Goal: Task Accomplishment & Management: Manage account settings

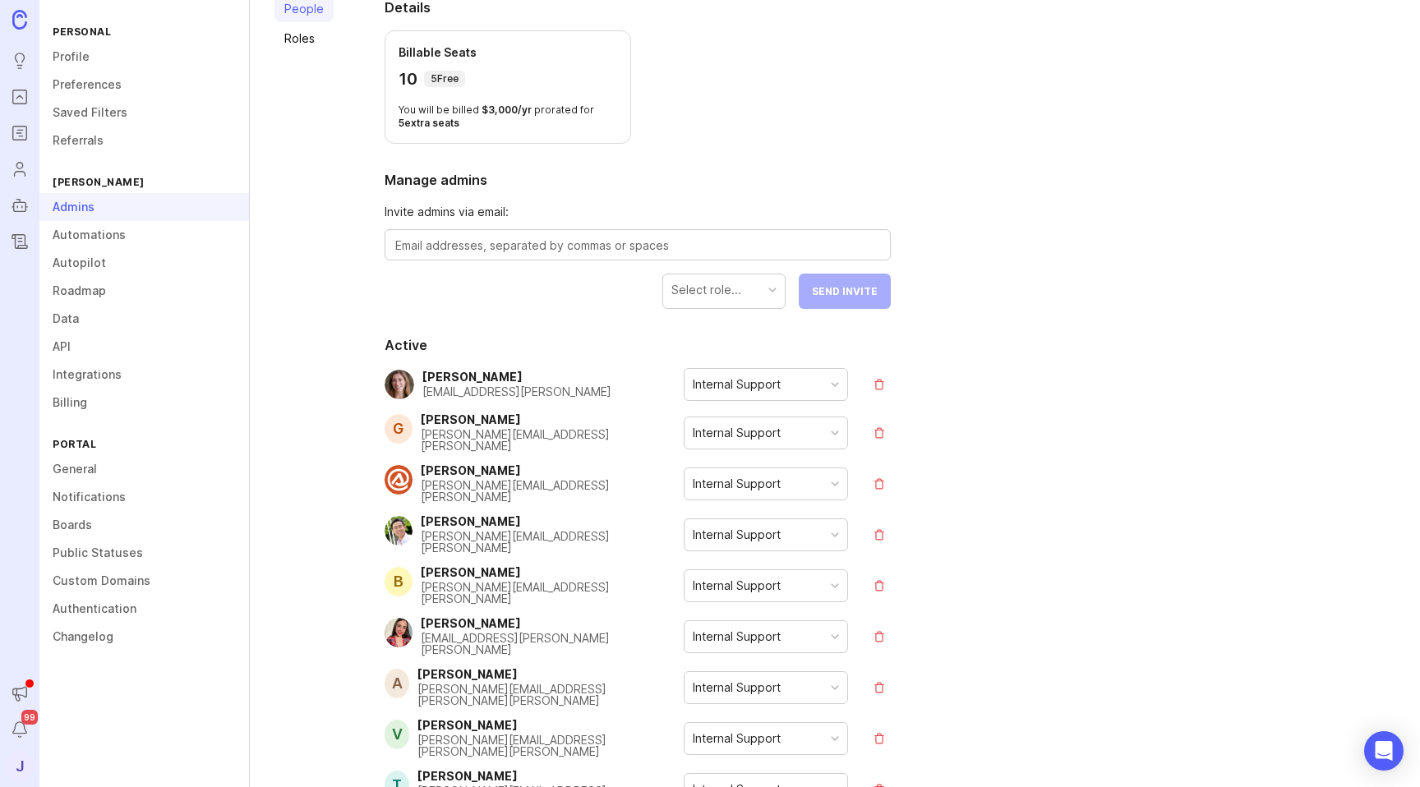
scroll to position [111, 0]
click at [706, 286] on div "Select role..." at bounding box center [706, 292] width 70 height 18
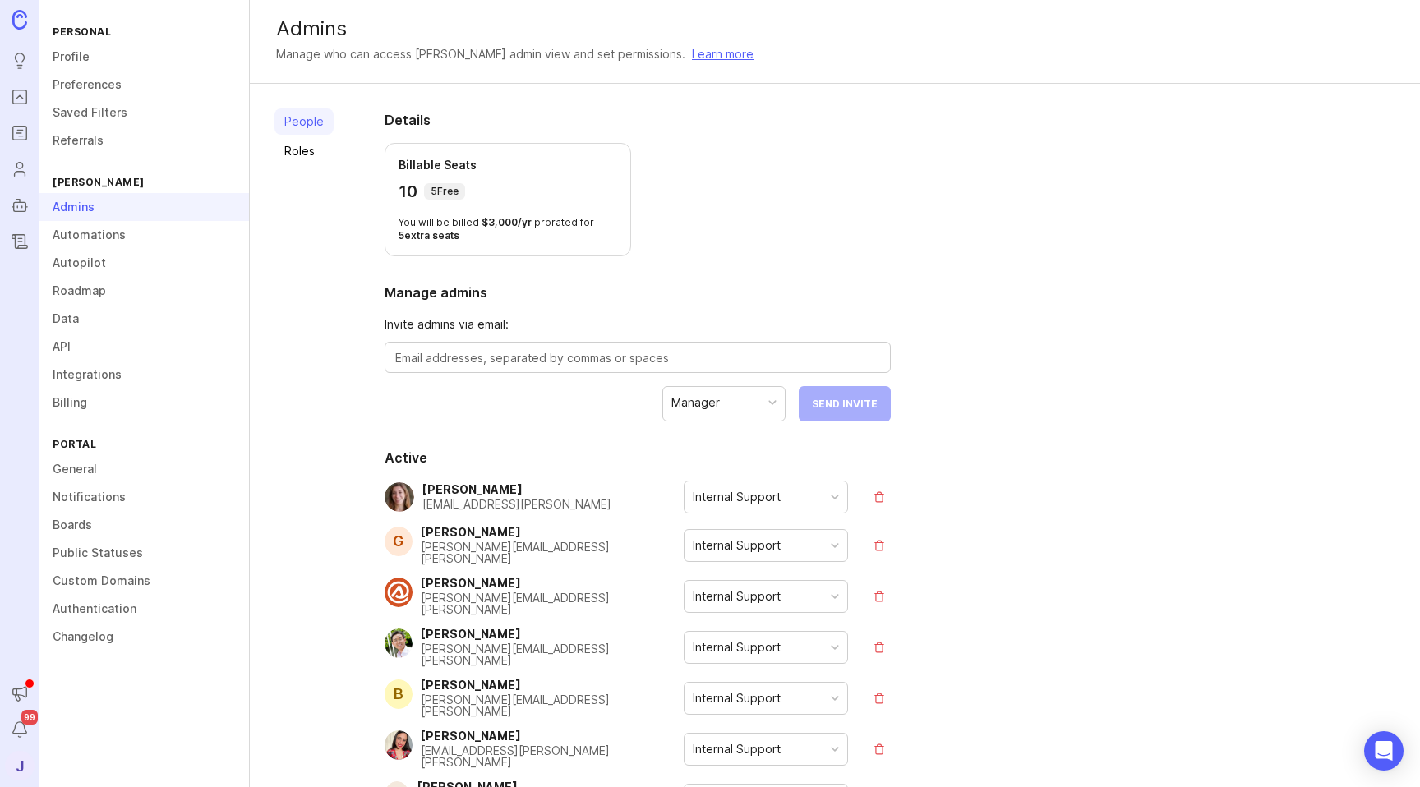
scroll to position [0, 0]
click at [304, 150] on link "Roles" at bounding box center [303, 152] width 59 height 26
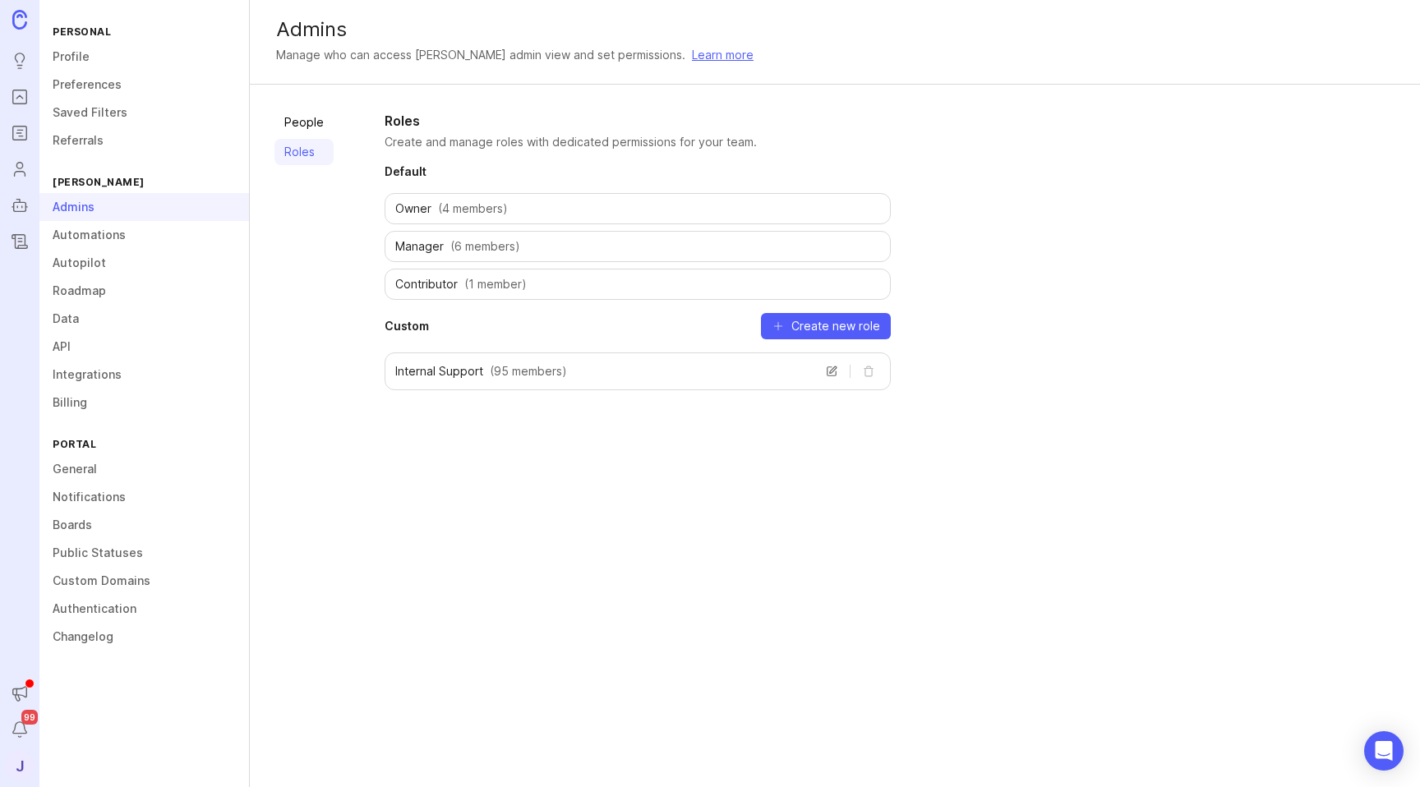
click at [467, 249] on span "(6 members)" at bounding box center [485, 246] width 70 height 16
click at [429, 248] on span "Manager" at bounding box center [419, 246] width 48 height 16
click at [341, 291] on div "People Roles Roles Create and manage roles with dedicated permissions for your …" at bounding box center [835, 251] width 1170 height 332
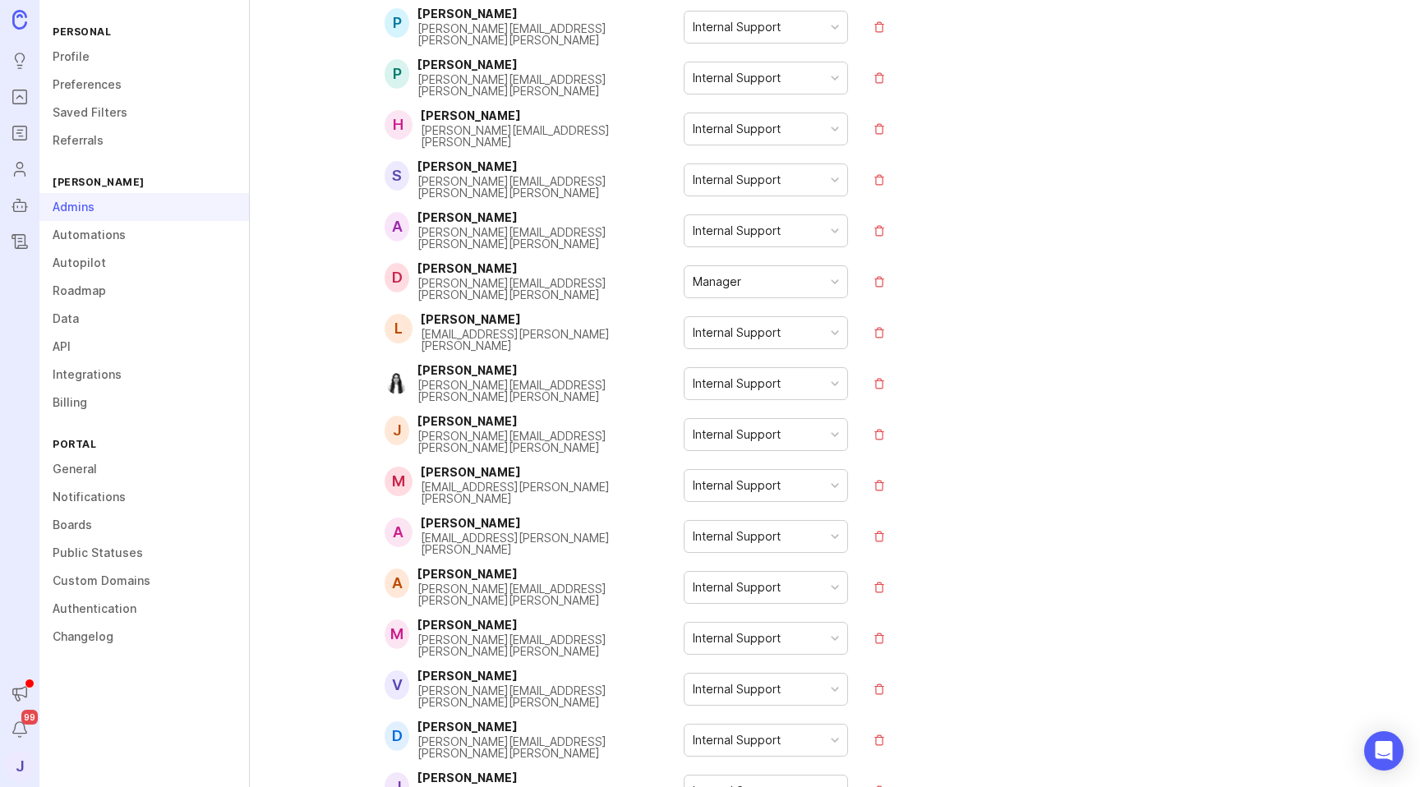
scroll to position [4663, 0]
